Goal: Task Accomplishment & Management: Manage account settings

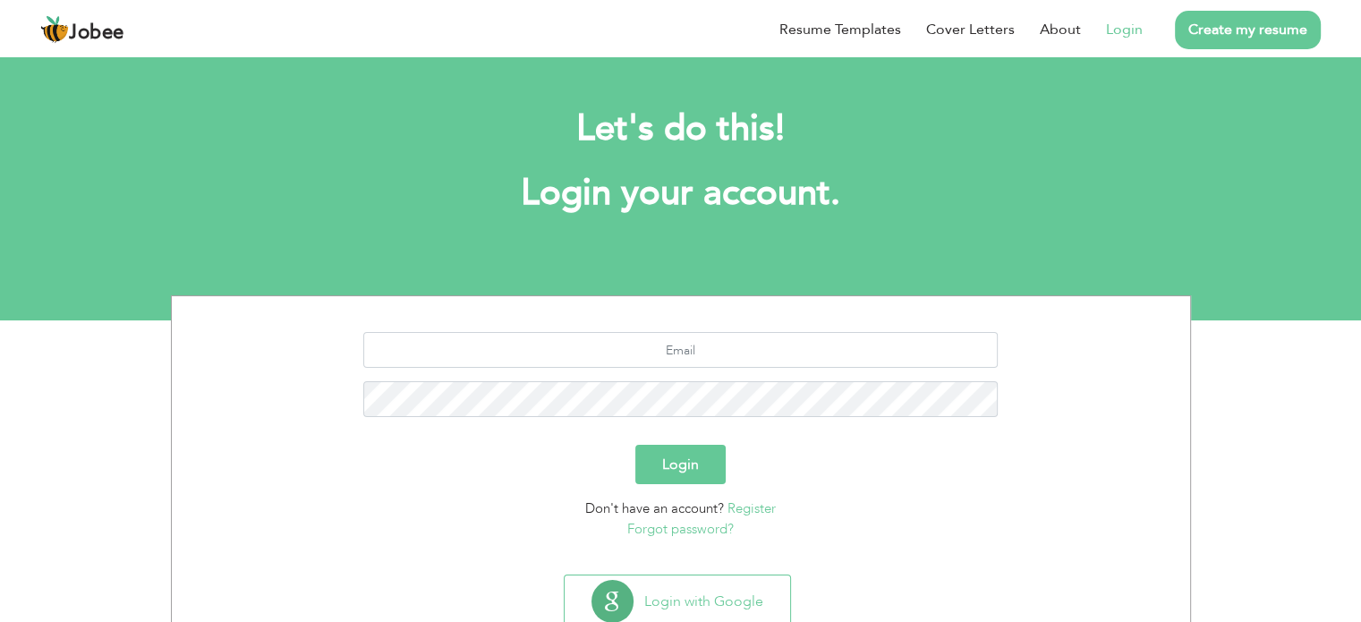
click at [746, 195] on h1 "Login your account." at bounding box center [681, 193] width 966 height 47
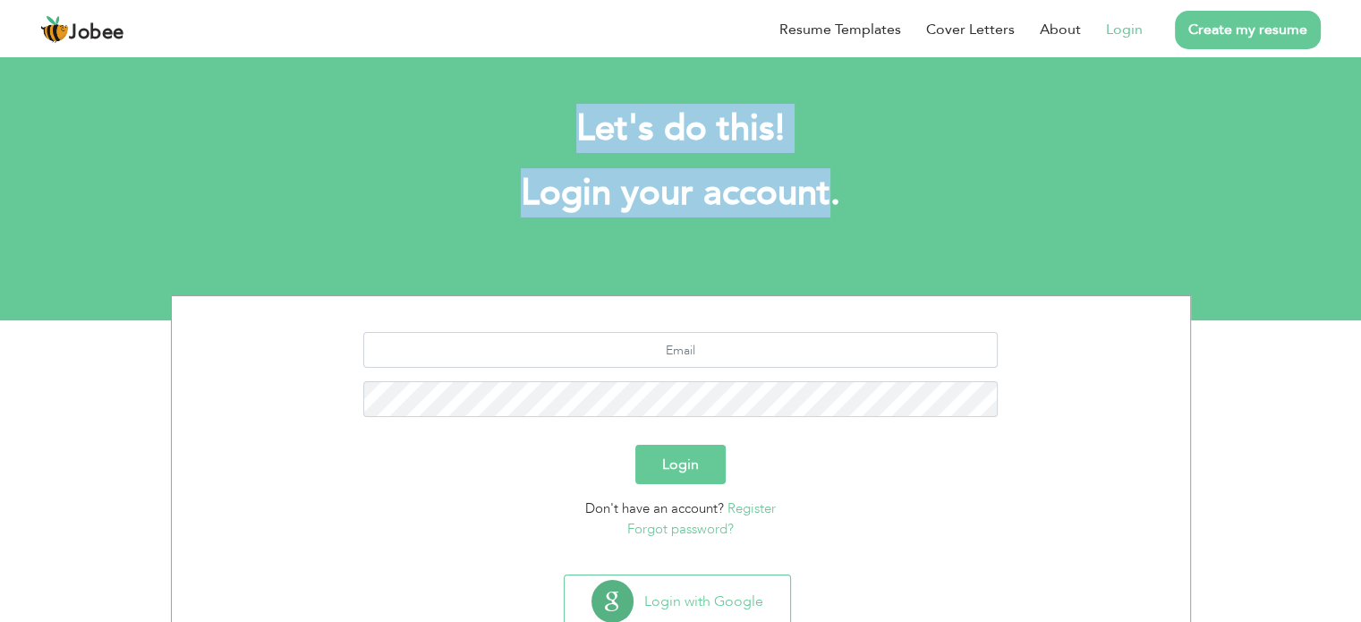
drag, startPoint x: 746, startPoint y: 195, endPoint x: 539, endPoint y: 103, distance: 227.1
click at [539, 103] on div "Let's do this! Login your account." at bounding box center [680, 170] width 993 height 165
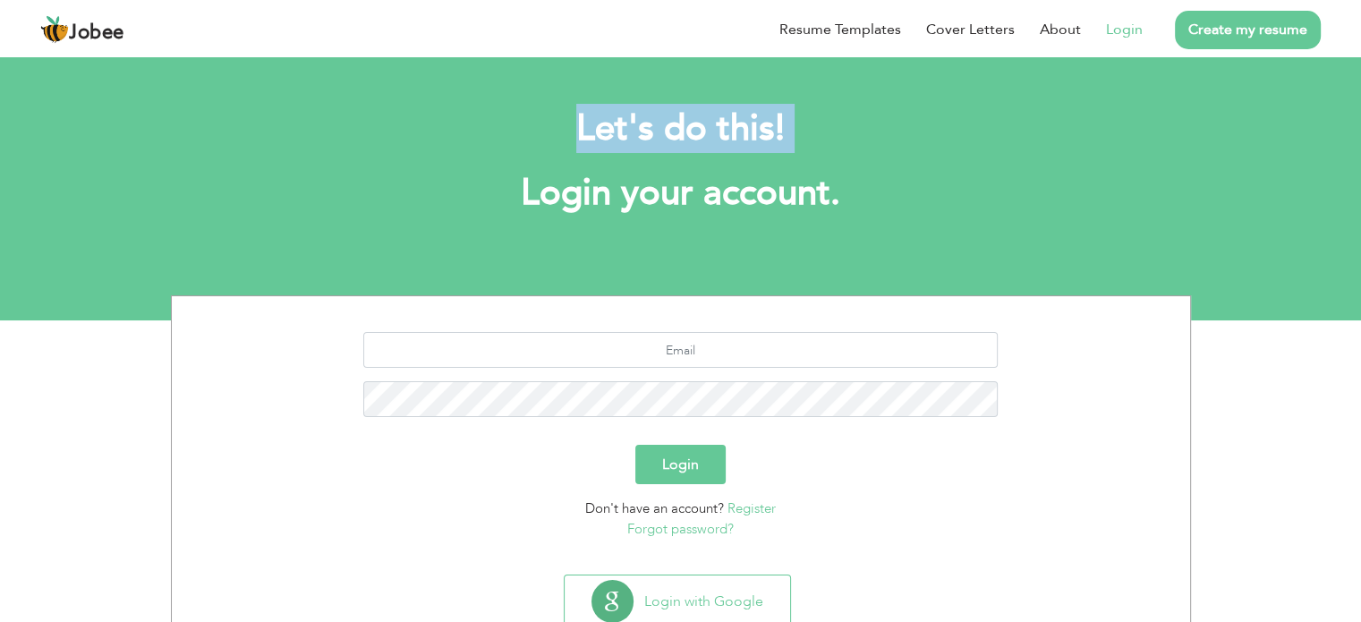
drag, startPoint x: 539, startPoint y: 103, endPoint x: 860, endPoint y: 114, distance: 321.4
click at [860, 114] on div "Let's do this! Login your account." at bounding box center [680, 170] width 993 height 165
click at [927, 117] on h2 "Let's do this!" at bounding box center [681, 129] width 966 height 47
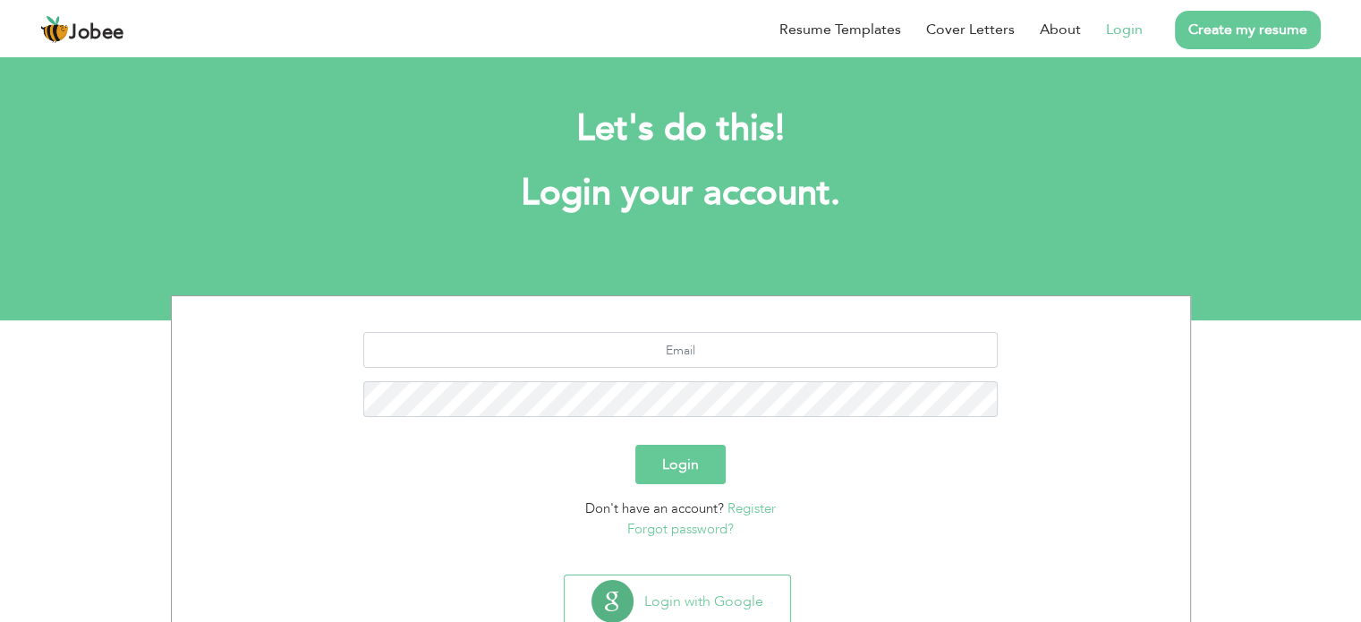
click at [927, 117] on h2 "Let's do this!" at bounding box center [681, 129] width 966 height 47
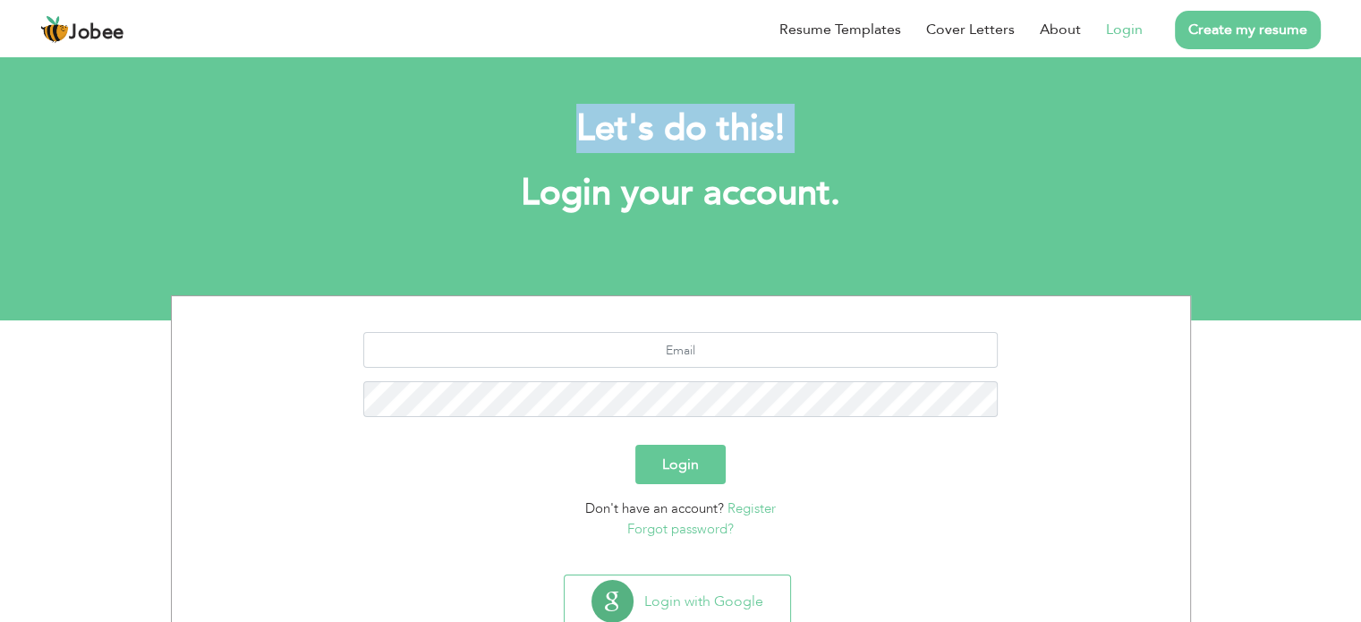
click at [927, 117] on h2 "Let's do this!" at bounding box center [681, 129] width 966 height 47
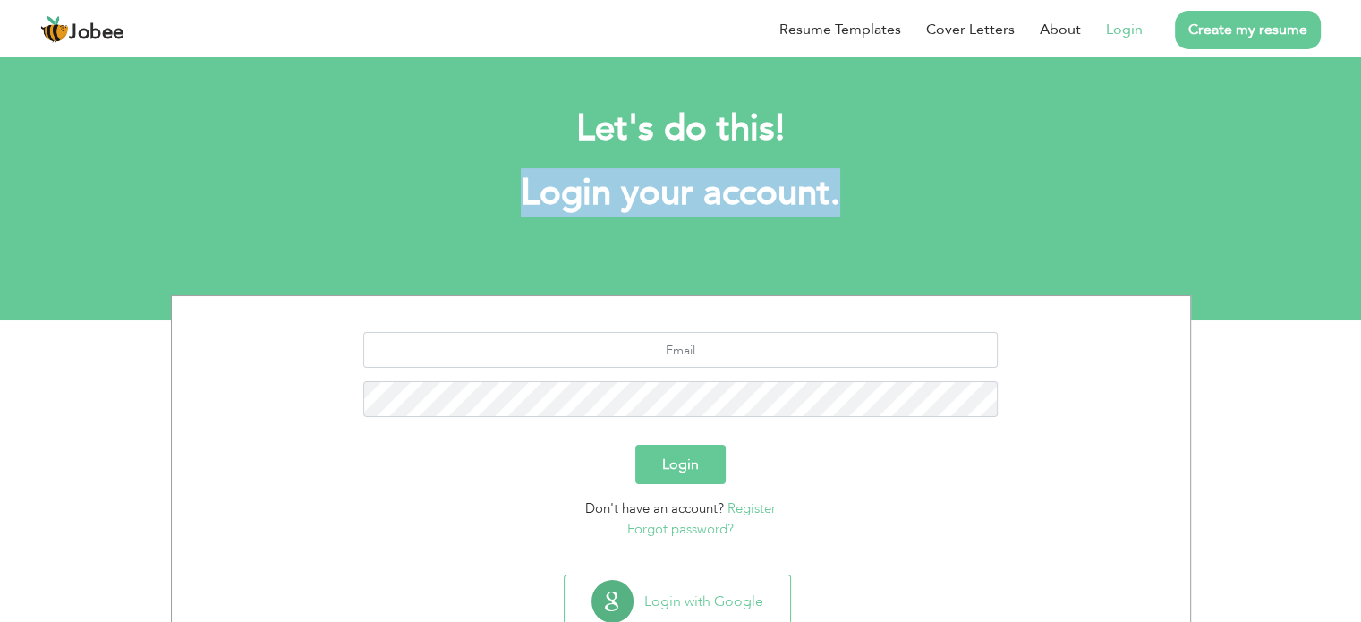
drag, startPoint x: 845, startPoint y: 180, endPoint x: 369, endPoint y: 183, distance: 476.0
click at [369, 183] on h1 "Login your account." at bounding box center [681, 193] width 966 height 47
click at [341, 200] on h1 "Login your account." at bounding box center [681, 193] width 966 height 47
drag, startPoint x: 341, startPoint y: 200, endPoint x: 722, endPoint y: 210, distance: 381.3
click at [722, 210] on h1 "Login your account." at bounding box center [681, 193] width 966 height 47
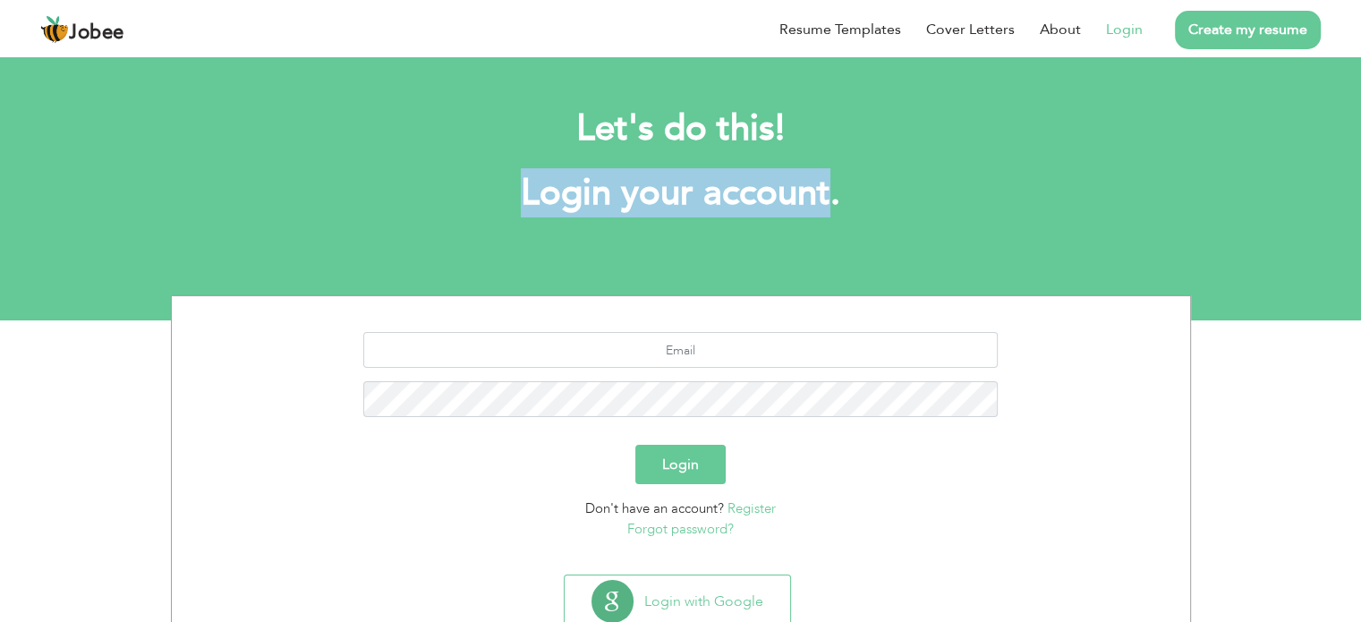
click at [722, 210] on h1 "Login your account." at bounding box center [681, 193] width 966 height 47
drag, startPoint x: 722, startPoint y: 210, endPoint x: 28, endPoint y: 214, distance: 694.3
click at [28, 214] on div "Let's do this! Login your account." at bounding box center [680, 170] width 1361 height 165
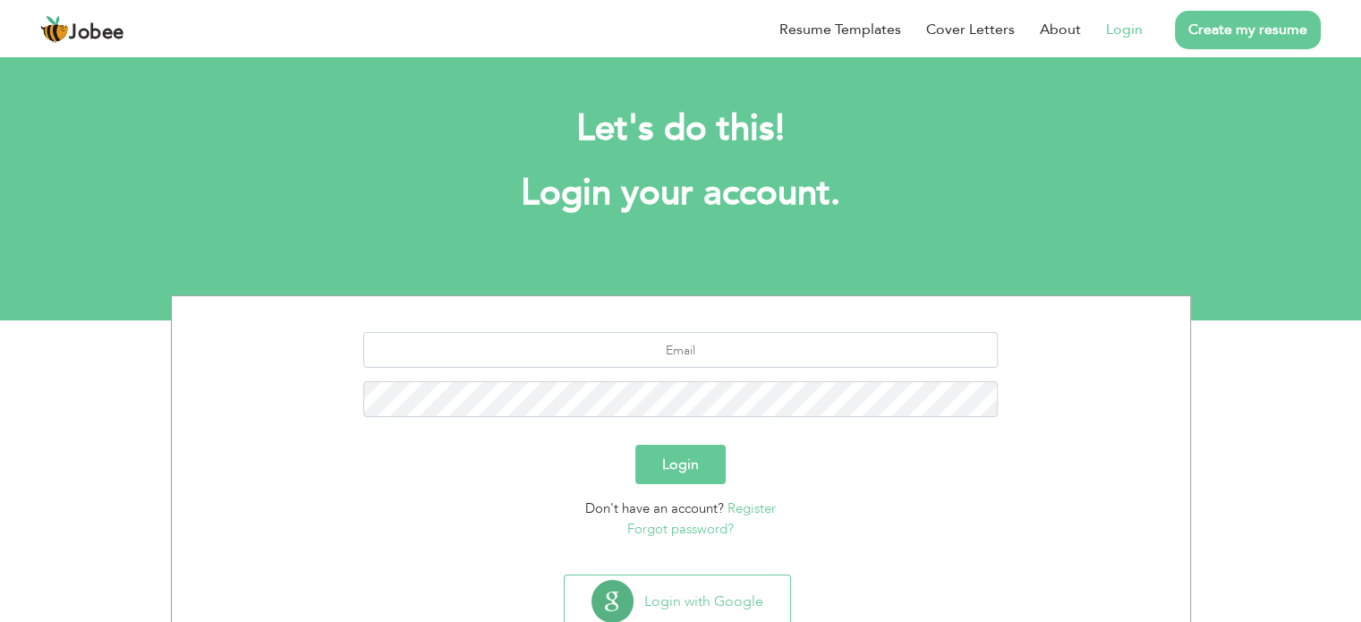
click at [387, 104] on div "Let's do this! Login your account." at bounding box center [680, 170] width 993 height 165
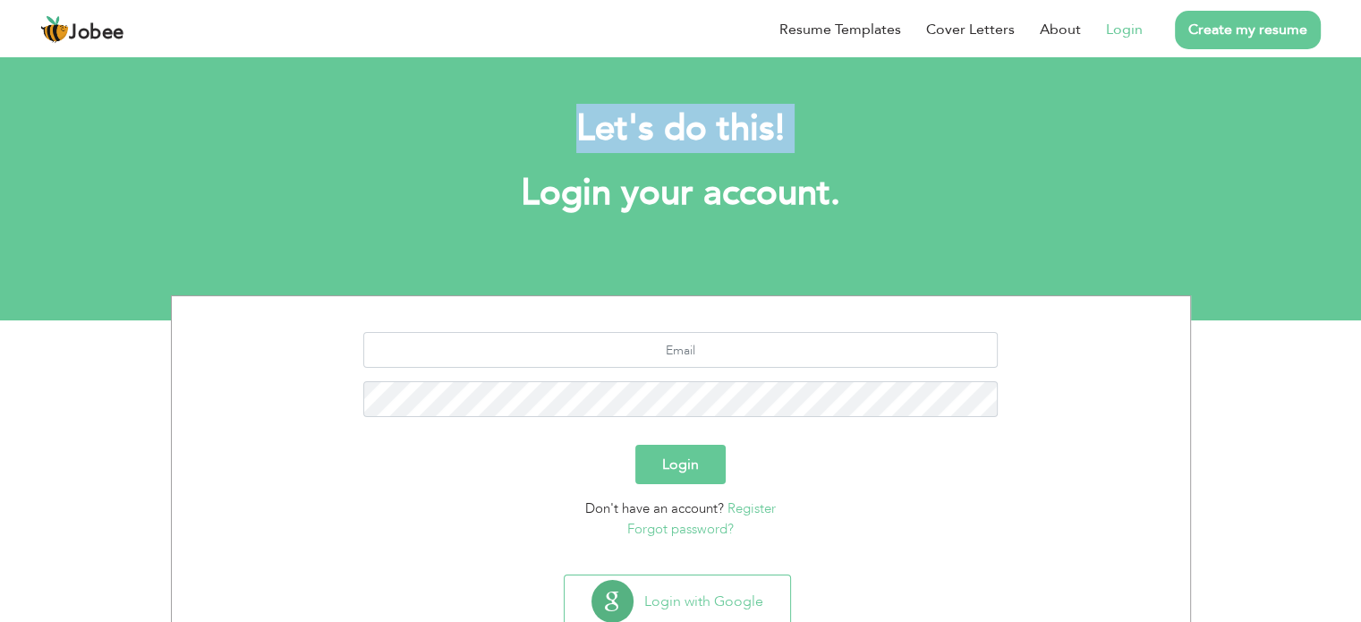
click at [387, 104] on div "Let's do this! Login your account." at bounding box center [680, 170] width 993 height 165
